Goal: Entertainment & Leisure: Consume media (video, audio)

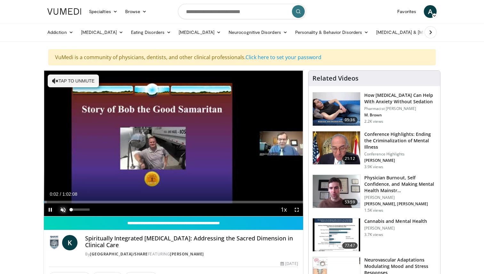
click at [64, 209] on span "Video Player" at bounding box center [63, 210] width 13 height 13
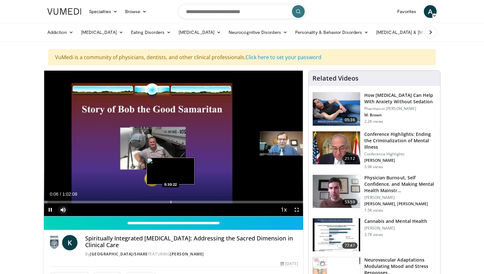
click at [171, 203] on div "Progress Bar" at bounding box center [171, 202] width 1 height 3
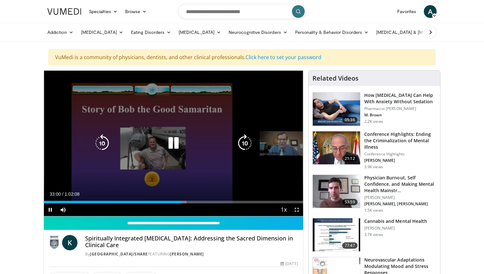
click at [190, 138] on div "Video Player" at bounding box center [174, 143] width 156 height 13
click at [175, 145] on icon "Video Player" at bounding box center [174, 143] width 18 height 18
